Goal: Obtain resource: Download file/media

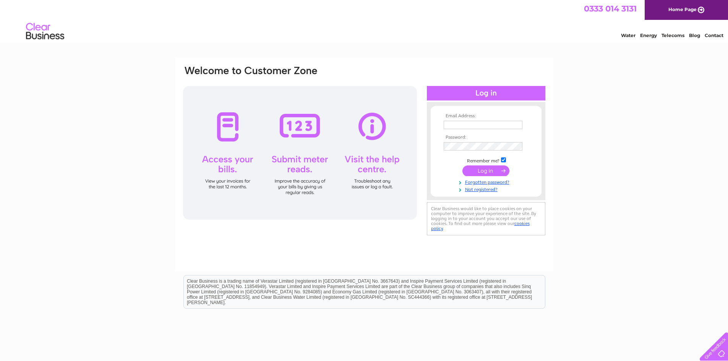
click at [476, 125] on input "text" at bounding box center [483, 125] width 79 height 8
type input "ypwong913@gmail.com"
click at [499, 178] on tbody "Email Address: ypwong913@gmail.com Password: Remember me?" at bounding box center [486, 153] width 89 height 80
click at [489, 173] on input "submit" at bounding box center [485, 170] width 47 height 11
click at [486, 172] on input "submit" at bounding box center [485, 170] width 47 height 11
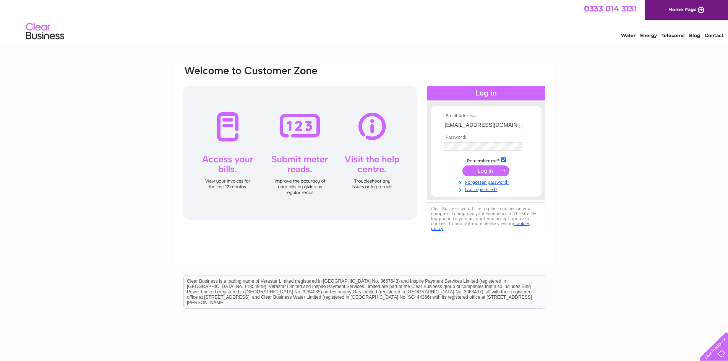
click at [486, 170] on input "submit" at bounding box center [485, 170] width 47 height 11
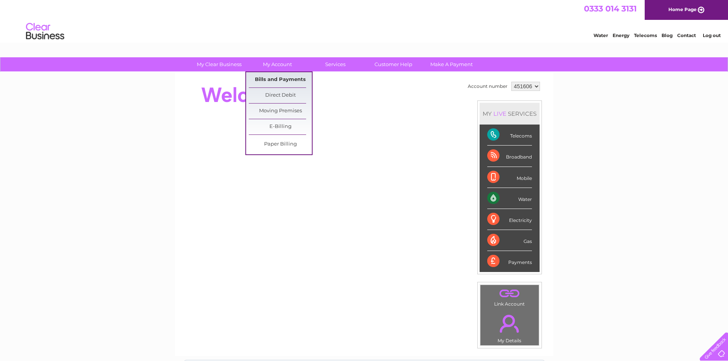
click at [279, 76] on link "Bills and Payments" at bounding box center [280, 79] width 63 height 15
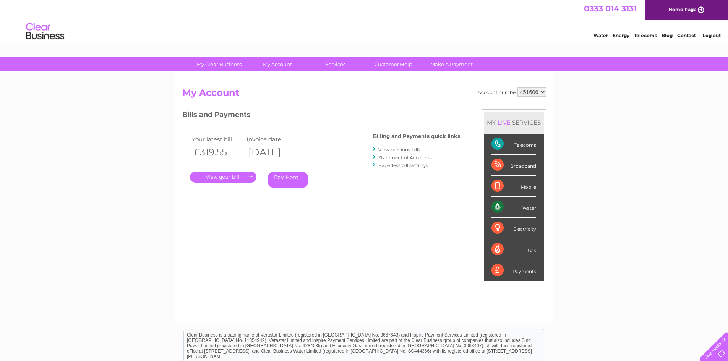
click at [400, 147] on link "View previous bills" at bounding box center [399, 150] width 42 height 6
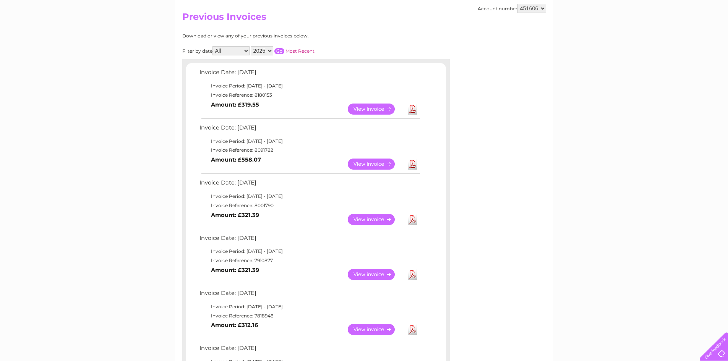
scroll to position [76, 0]
click at [412, 218] on link "Download" at bounding box center [413, 219] width 10 height 11
